Goal: Task Accomplishment & Management: Manage account settings

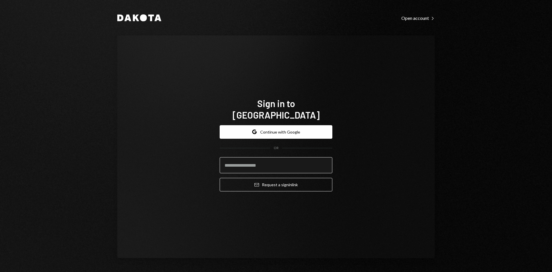
click at [307, 159] on input "email" at bounding box center [276, 165] width 113 height 16
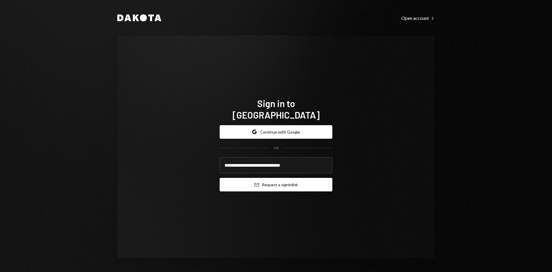
type input "**********"
click at [295, 179] on button "Email Request a sign in link" at bounding box center [276, 185] width 113 height 14
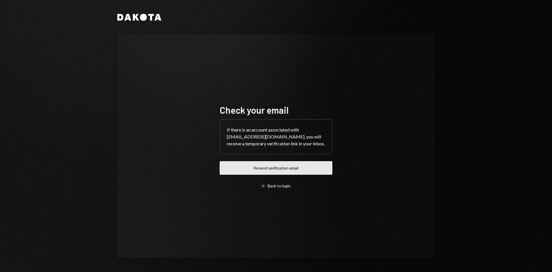
click at [312, 175] on button "Resend verification email" at bounding box center [276, 168] width 113 height 14
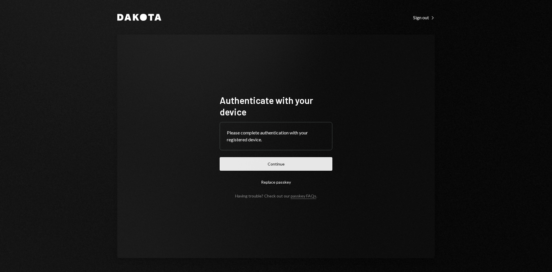
click at [302, 167] on button "Continue" at bounding box center [276, 164] width 113 height 14
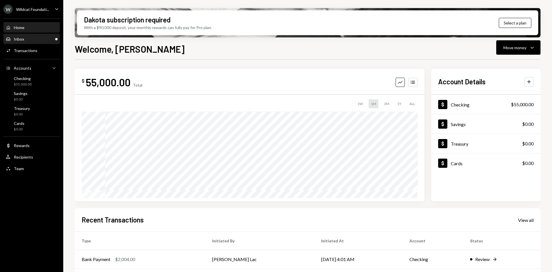
click at [35, 41] on div "Inbox Inbox" at bounding box center [32, 39] width 52 height 5
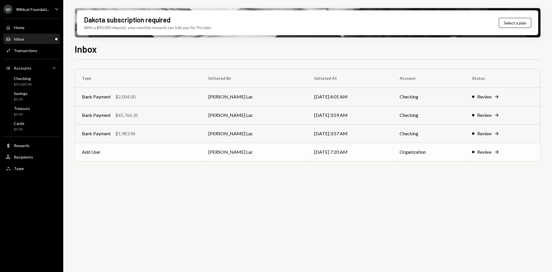
click at [164, 146] on td "Add User" at bounding box center [138, 152] width 127 height 18
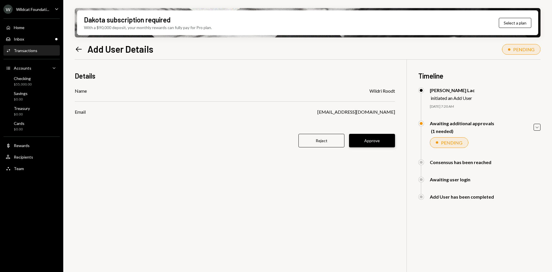
click at [371, 144] on button "Approve" at bounding box center [372, 141] width 46 height 14
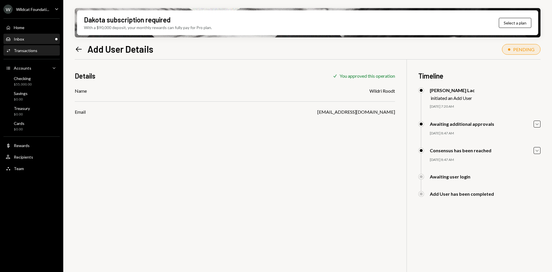
click at [42, 41] on div "Inbox Inbox" at bounding box center [32, 39] width 52 height 5
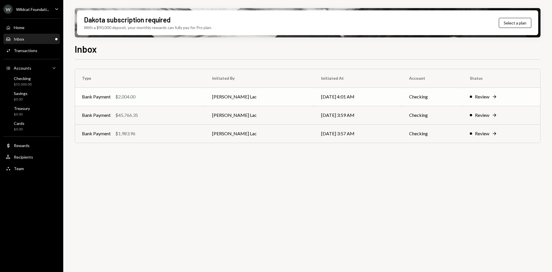
click at [248, 96] on td "Harrison Lac" at bounding box center [259, 96] width 109 height 18
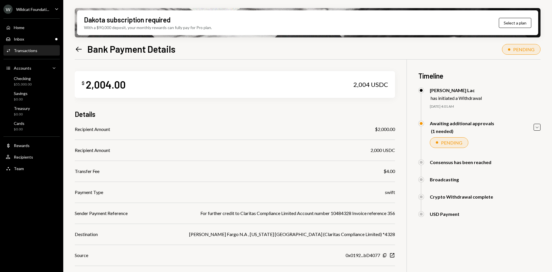
click at [82, 51] on icon "Left Arrow" at bounding box center [79, 49] width 8 height 8
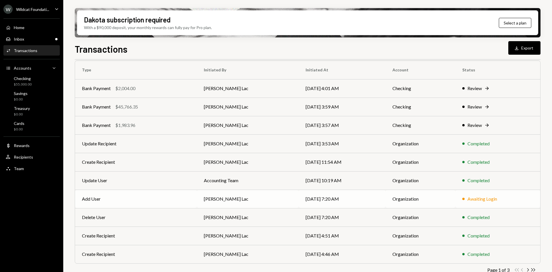
scroll to position [56, 0]
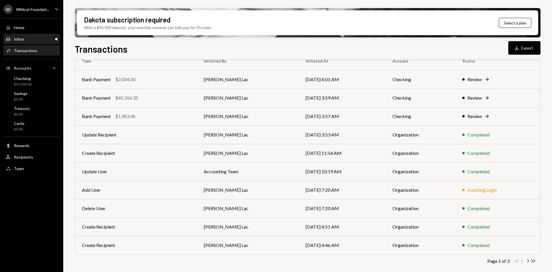
click at [16, 37] on div "Inbox" at bounding box center [19, 39] width 10 height 5
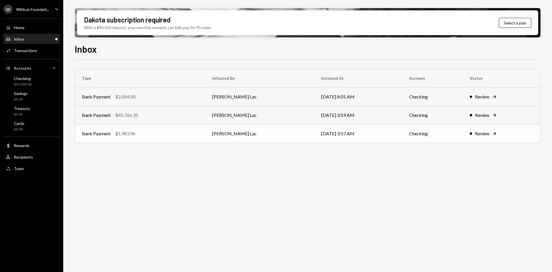
click at [193, 131] on div "Bank Payment $1,983.96" at bounding box center [140, 133] width 117 height 7
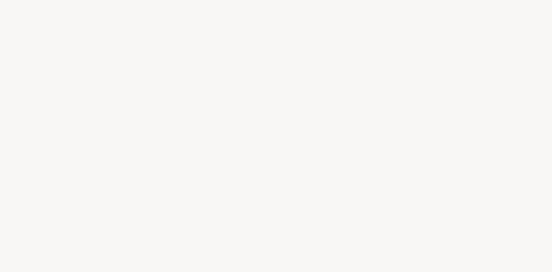
click at [185, 136] on div at bounding box center [276, 136] width 552 height 272
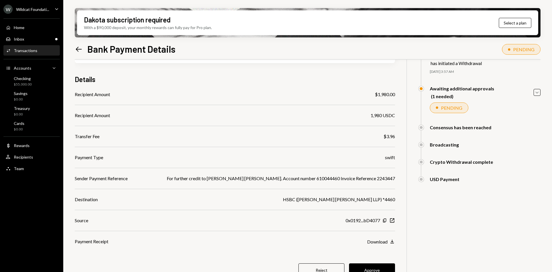
scroll to position [46, 0]
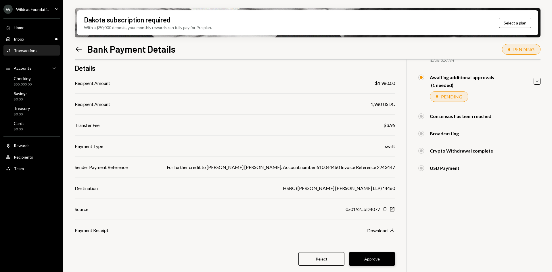
click at [376, 264] on button "Approve" at bounding box center [372, 259] width 46 height 14
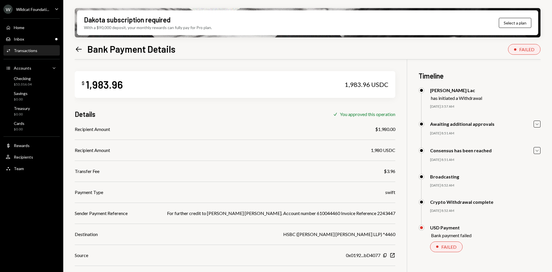
scroll to position [46, 0]
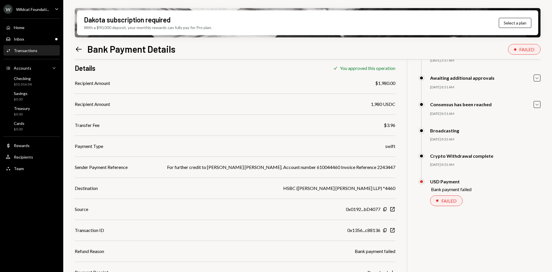
click at [481, 186] on div "USD Payment Bank payment failed" at bounding box center [480, 185] width 122 height 13
click at [454, 202] on div "FAILED" at bounding box center [449, 200] width 15 height 5
click at [79, 49] on icon at bounding box center [79, 49] width 6 height 5
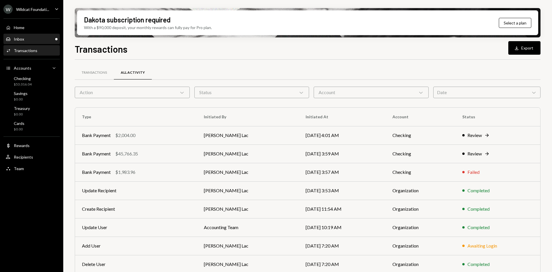
click at [43, 36] on div "Inbox Inbox" at bounding box center [32, 39] width 52 height 10
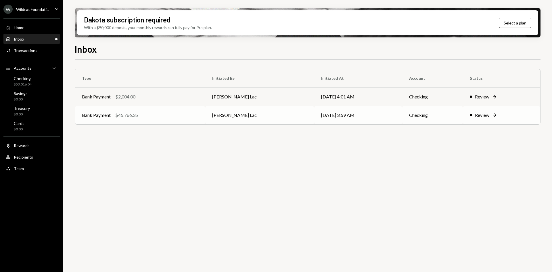
click at [186, 114] on div "Bank Payment $45,766.35" at bounding box center [140, 115] width 117 height 7
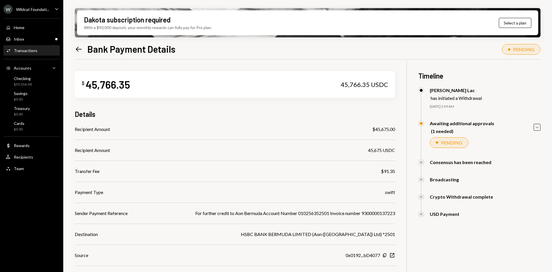
scroll to position [46, 0]
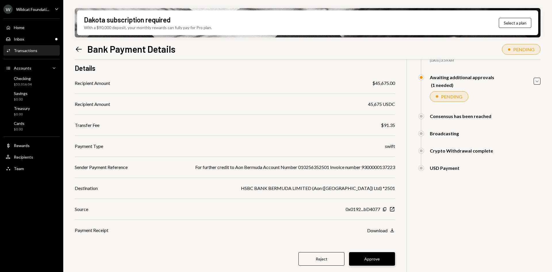
click at [385, 258] on button "Approve" at bounding box center [372, 259] width 46 height 14
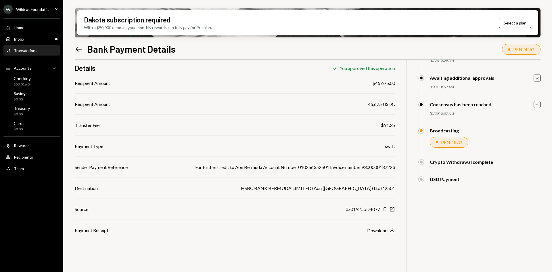
click at [74, 51] on div "Dakota subscription required With a $90,000 deposit, your monthly rewards can f…" at bounding box center [307, 136] width 489 height 272
click at [41, 39] on div "Inbox Inbox" at bounding box center [32, 39] width 52 height 5
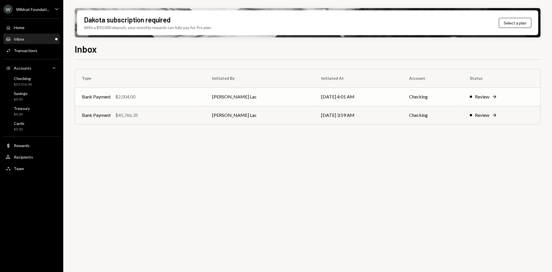
click at [205, 93] on td "Bank Payment $2,004.00" at bounding box center [140, 96] width 130 height 18
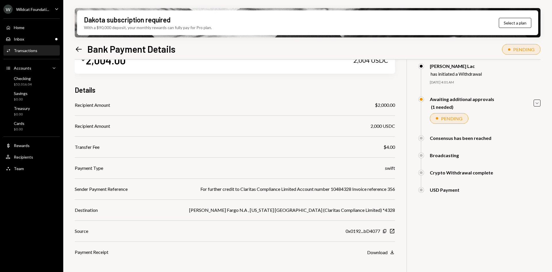
scroll to position [46, 0]
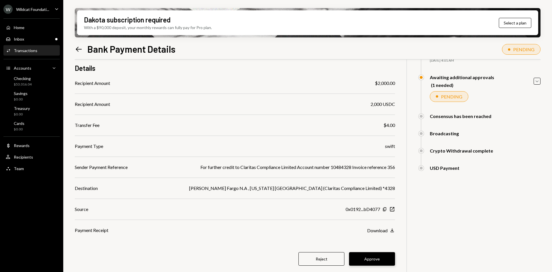
click at [379, 255] on button "Approve" at bounding box center [372, 259] width 46 height 14
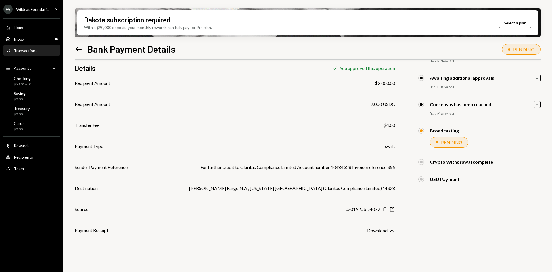
click at [83, 51] on div "Left Arrow Bank Payment Details" at bounding box center [125, 49] width 101 height 12
click at [81, 49] on icon "Left Arrow" at bounding box center [79, 49] width 8 height 8
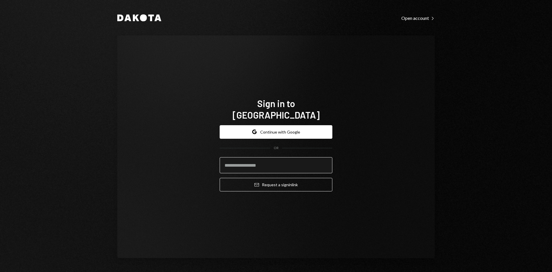
click at [268, 160] on input "email" at bounding box center [276, 165] width 113 height 16
click at [248, 159] on input "**********" at bounding box center [276, 165] width 113 height 16
drag, startPoint x: 306, startPoint y: 167, endPoint x: 304, endPoint y: 166, distance: 3.0
click at [306, 167] on input "**********" at bounding box center [276, 165] width 113 height 16
type input "**********"
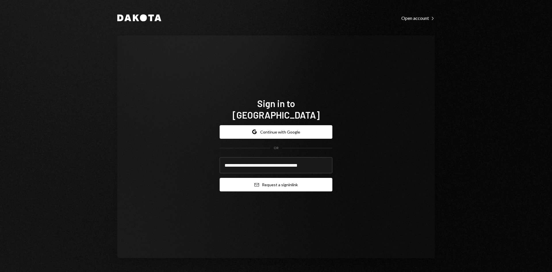
click at [283, 178] on button "Email Request a sign in link" at bounding box center [276, 185] width 113 height 14
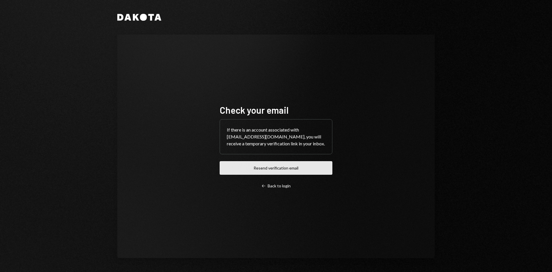
click at [282, 172] on button "Resend verification email" at bounding box center [276, 168] width 113 height 14
